Goal: Check status

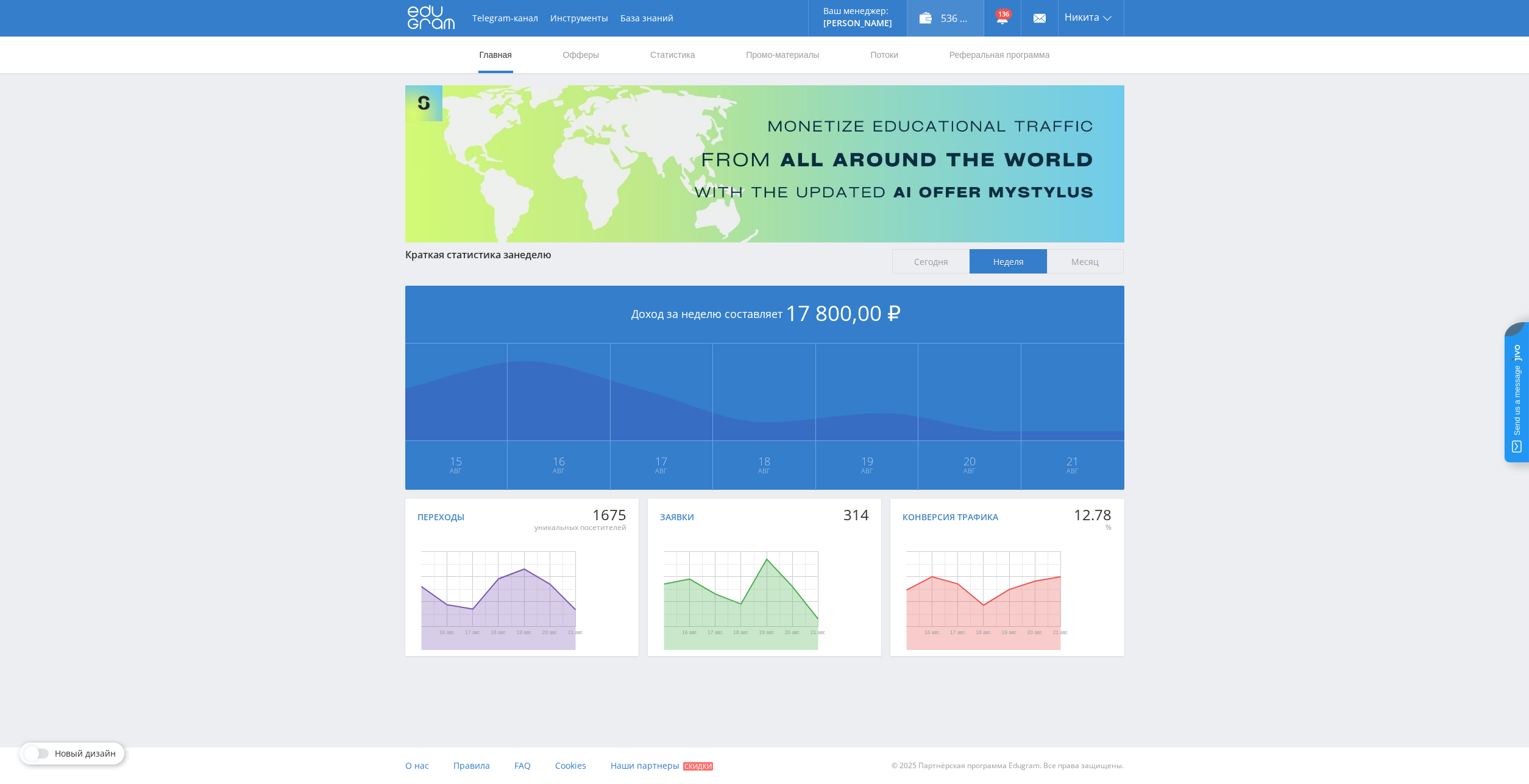
click at [943, 13] on div "536 552,00 ₽" at bounding box center [946, 18] width 76 height 36
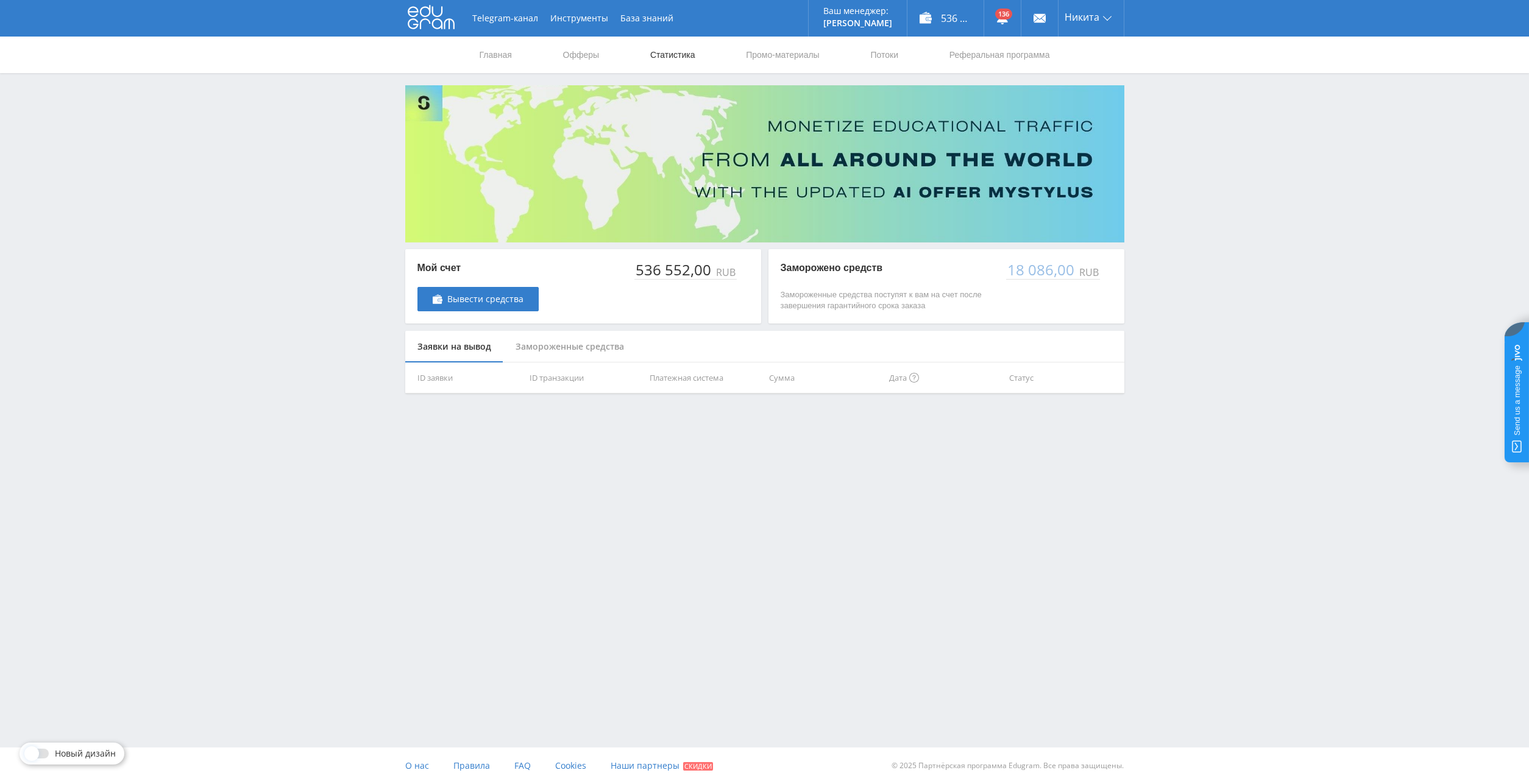
click at [692, 54] on link "Статистика" at bounding box center [673, 54] width 47 height 36
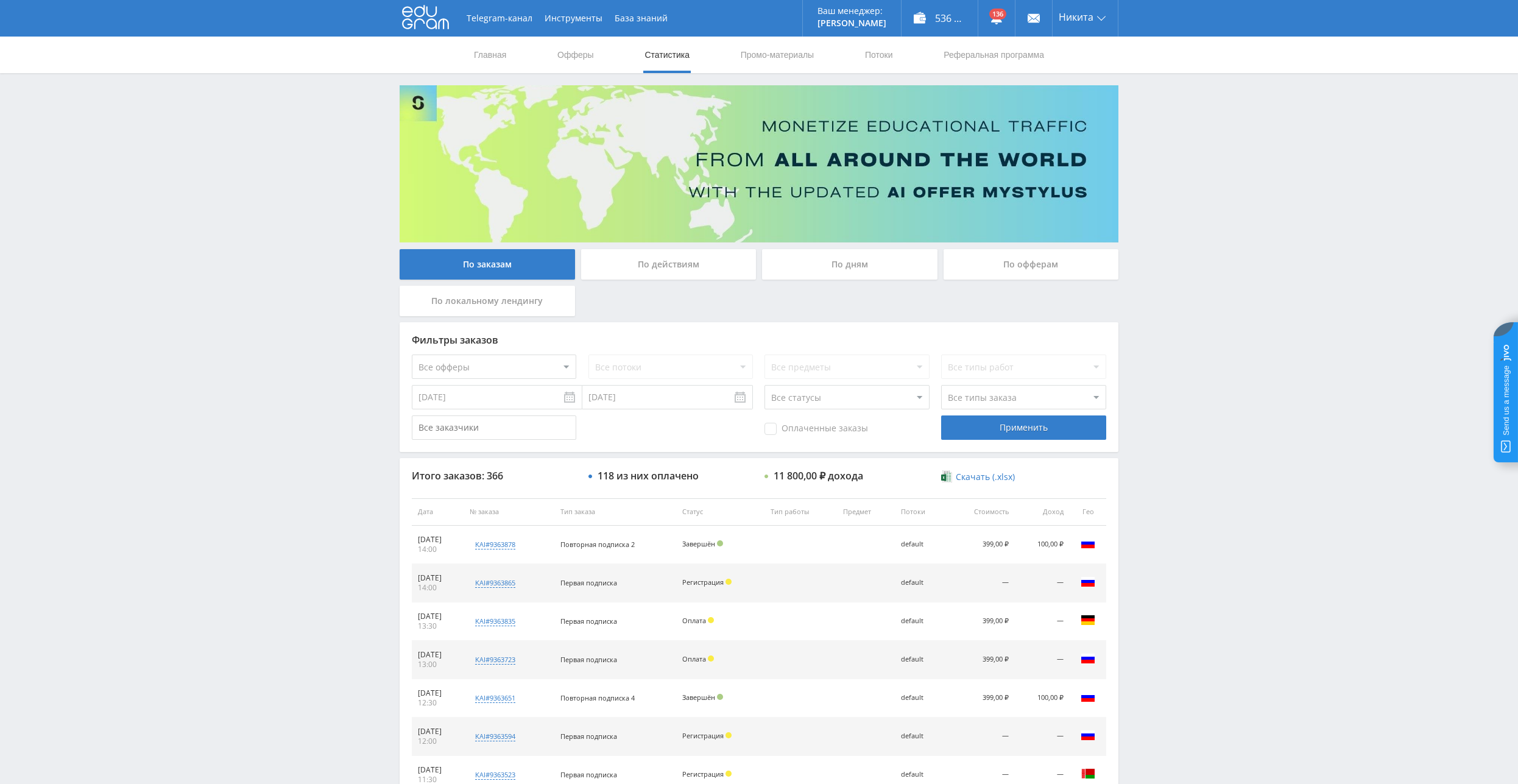
click at [843, 264] on div "По дням" at bounding box center [849, 264] width 175 height 31
click at [0, 0] on input "По дням" at bounding box center [0, 0] width 0 height 0
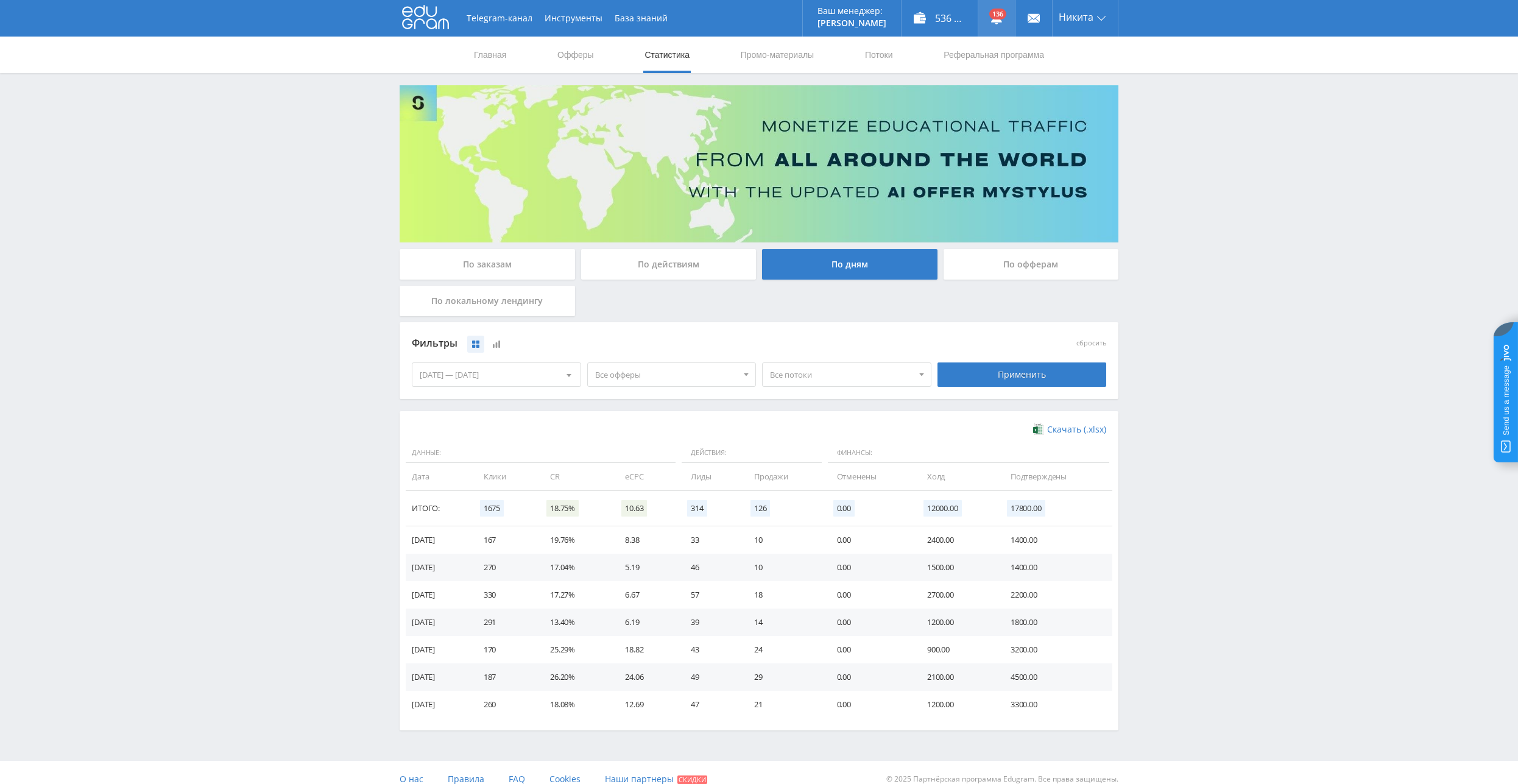
click at [998, 23] on icon at bounding box center [996, 18] width 12 height 12
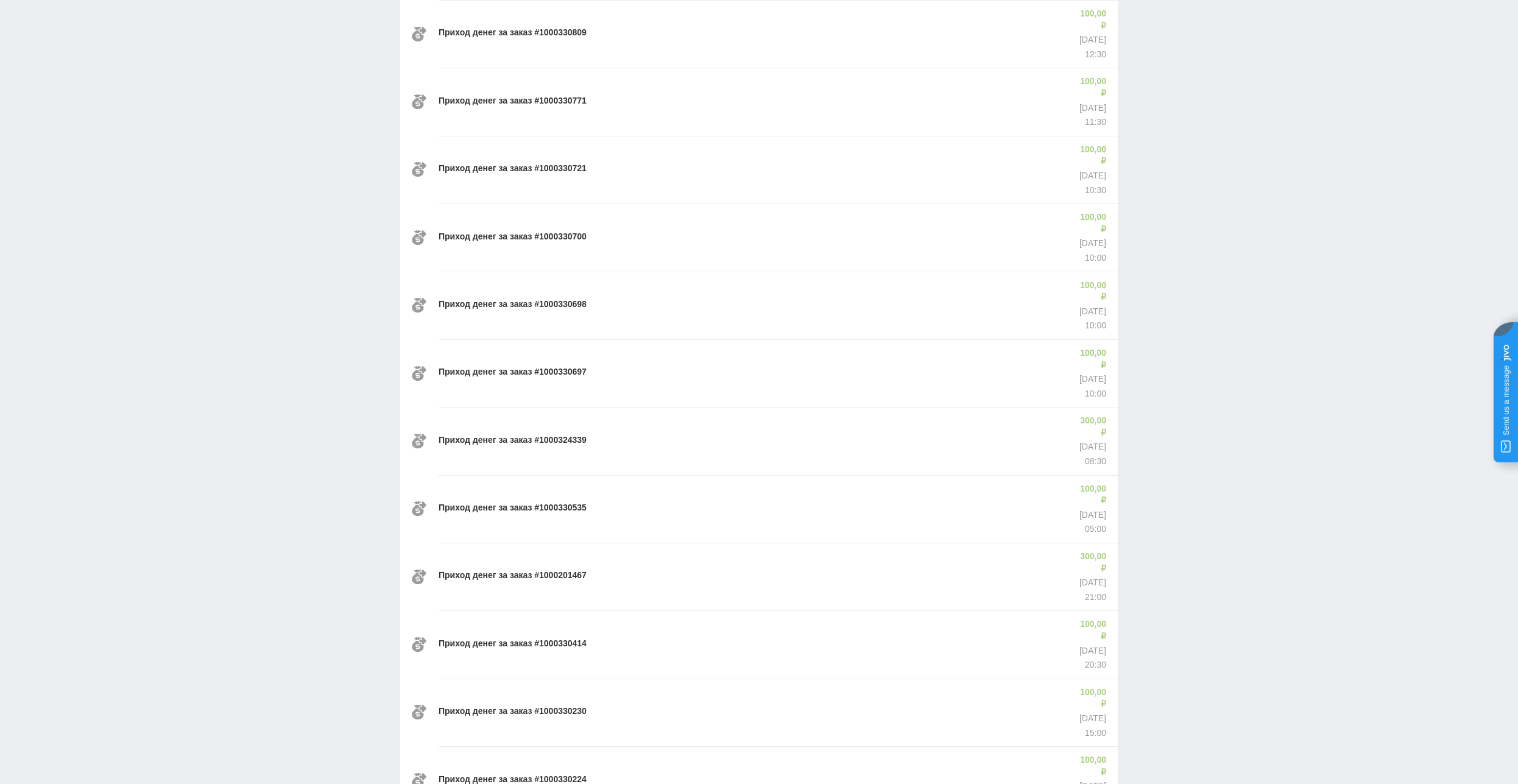
scroll to position [472, 0]
